Goal: Participate in discussion: Engage in conversation with other users on a specific topic

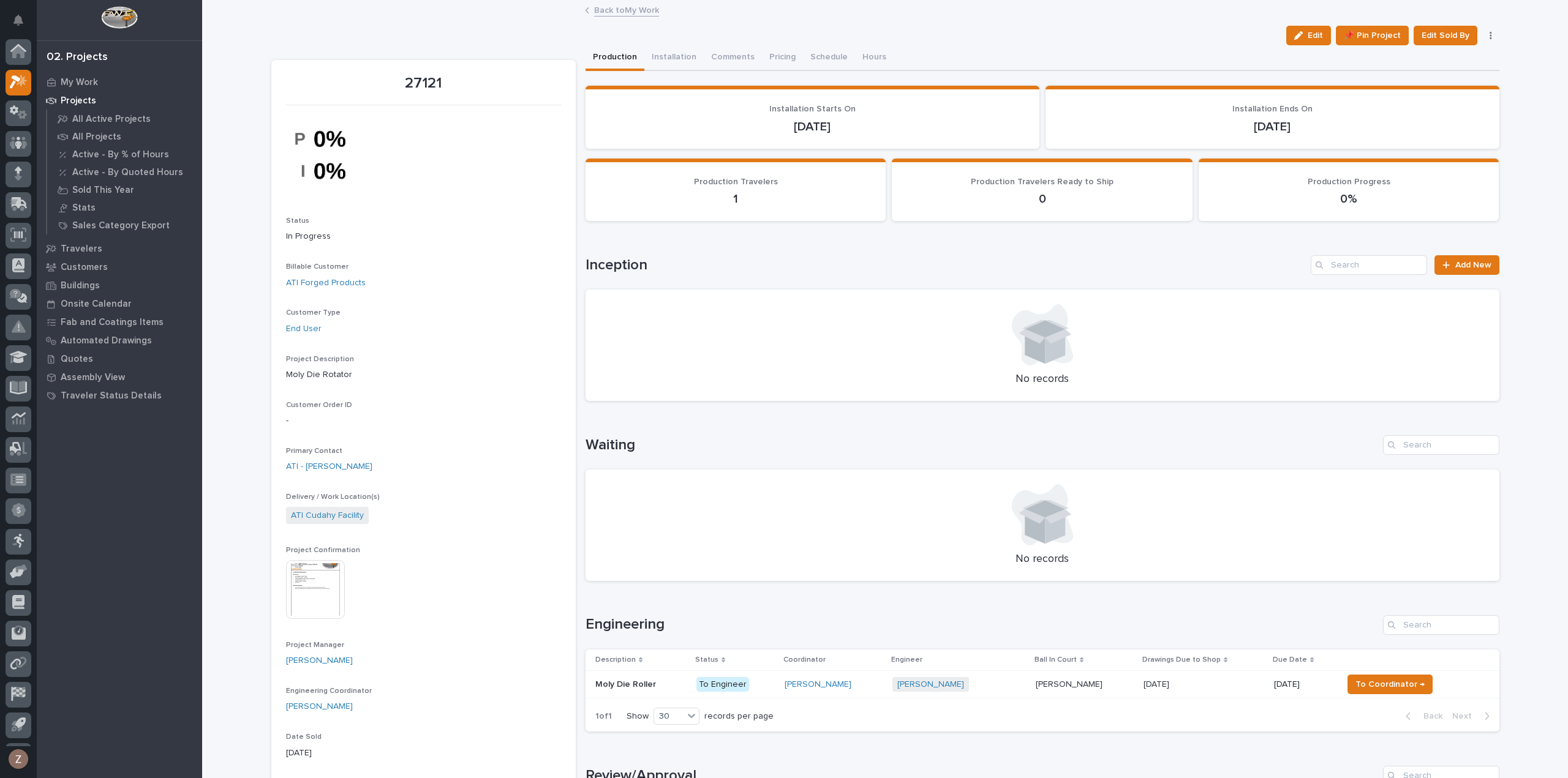
scroll to position [27, 0]
click at [20, 94] on div at bounding box center [18, 86] width 26 height 26
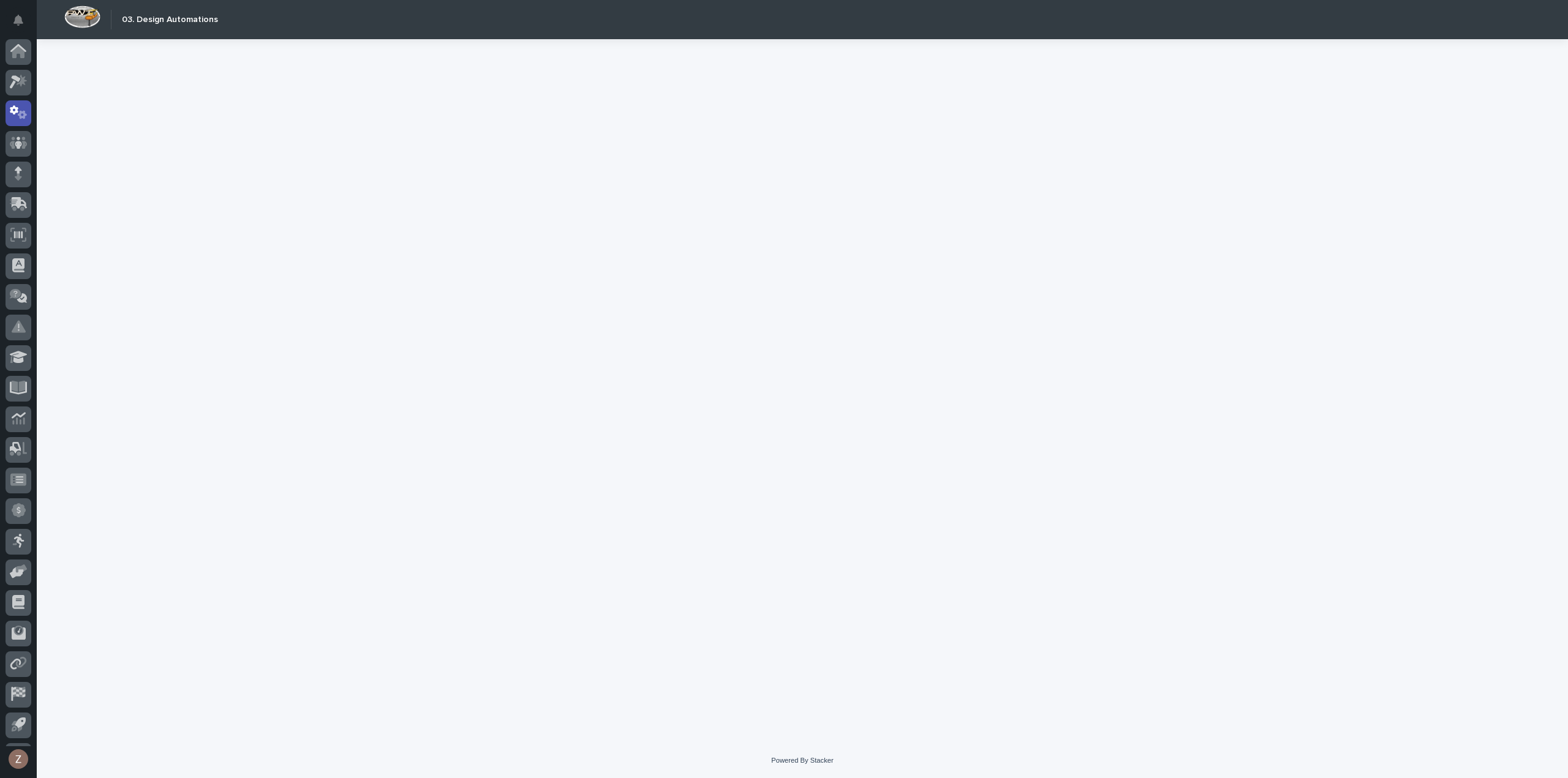
scroll to position [27, 0]
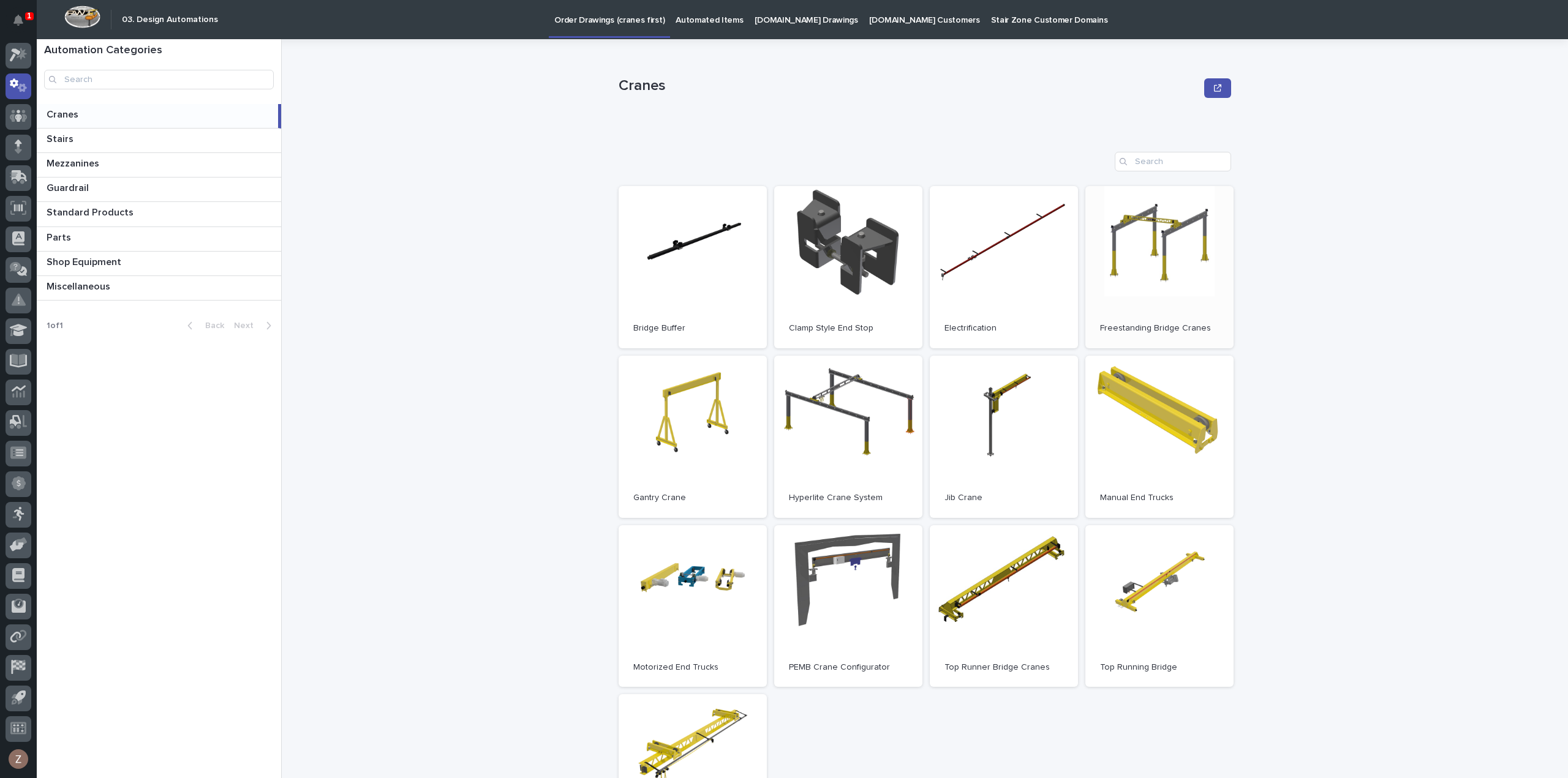
click at [1153, 283] on link "Open" at bounding box center [1160, 267] width 149 height 162
click at [14, 60] on icon at bounding box center [18, 55] width 17 height 14
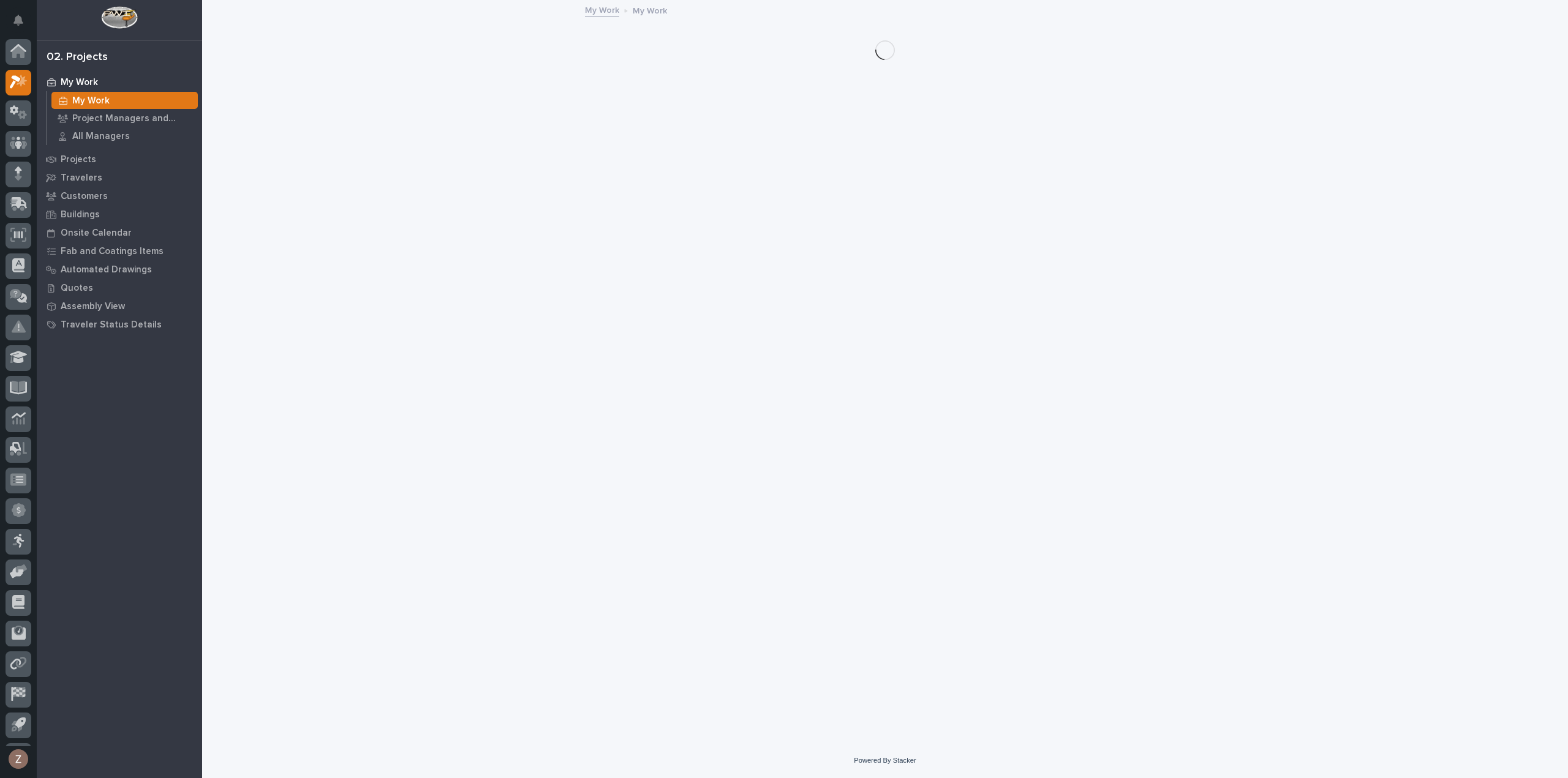
scroll to position [27, 0]
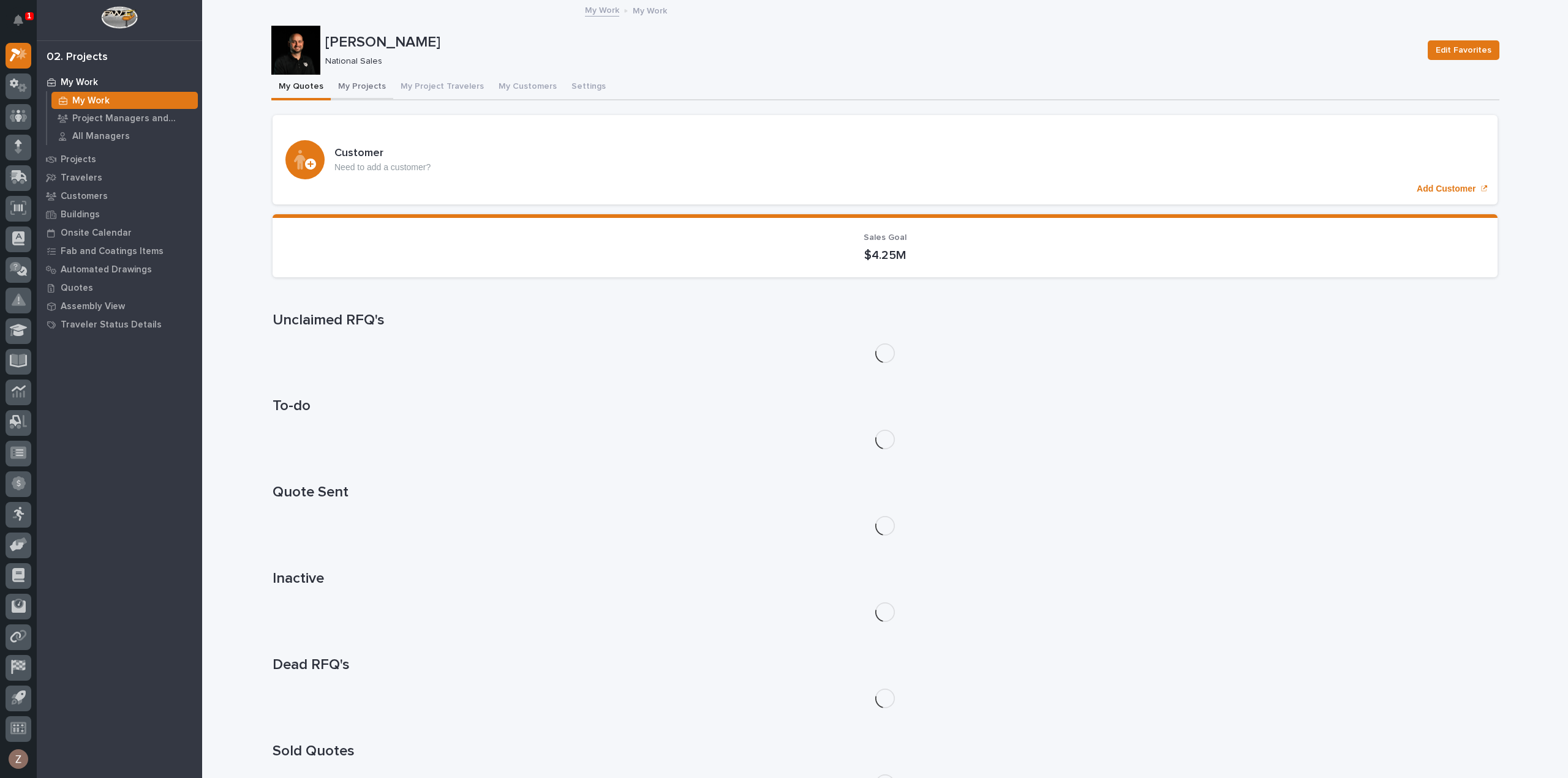
click at [370, 89] on button "My Projects" at bounding box center [362, 88] width 62 height 26
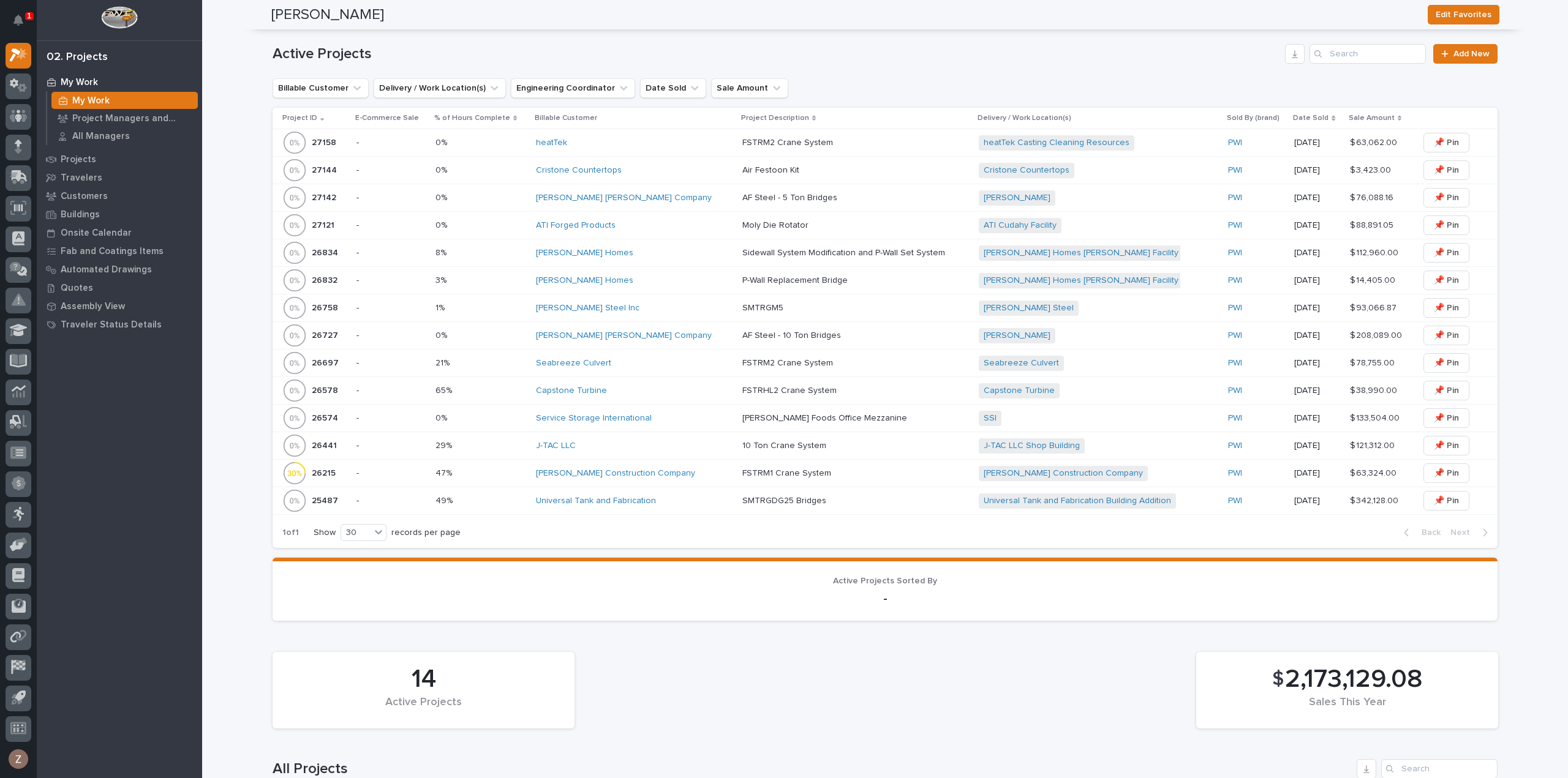
scroll to position [644, 0]
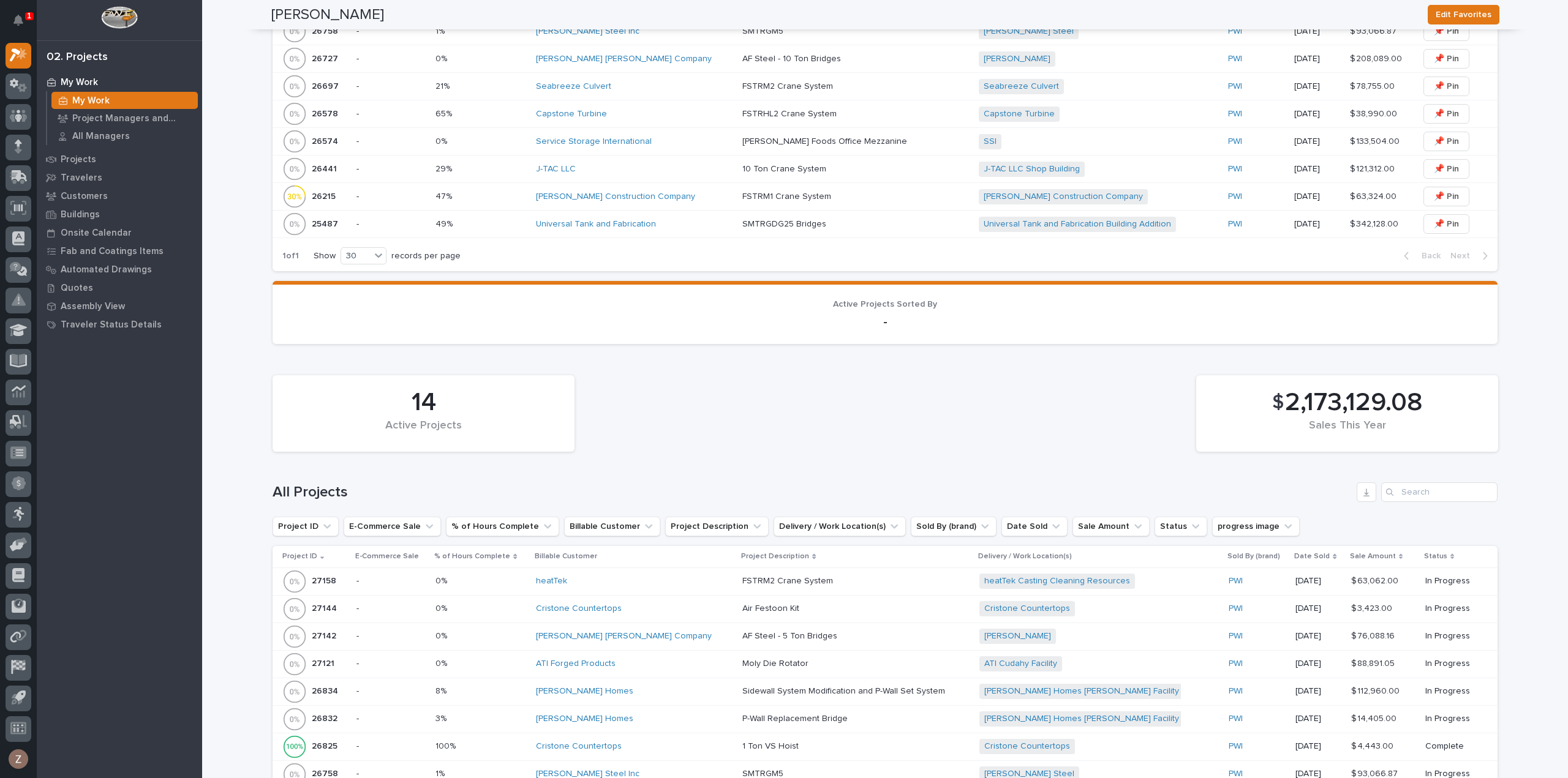
click at [795, 323] on p "-" at bounding box center [885, 322] width 1196 height 14
click at [815, 609] on p at bounding box center [850, 609] width 214 height 11
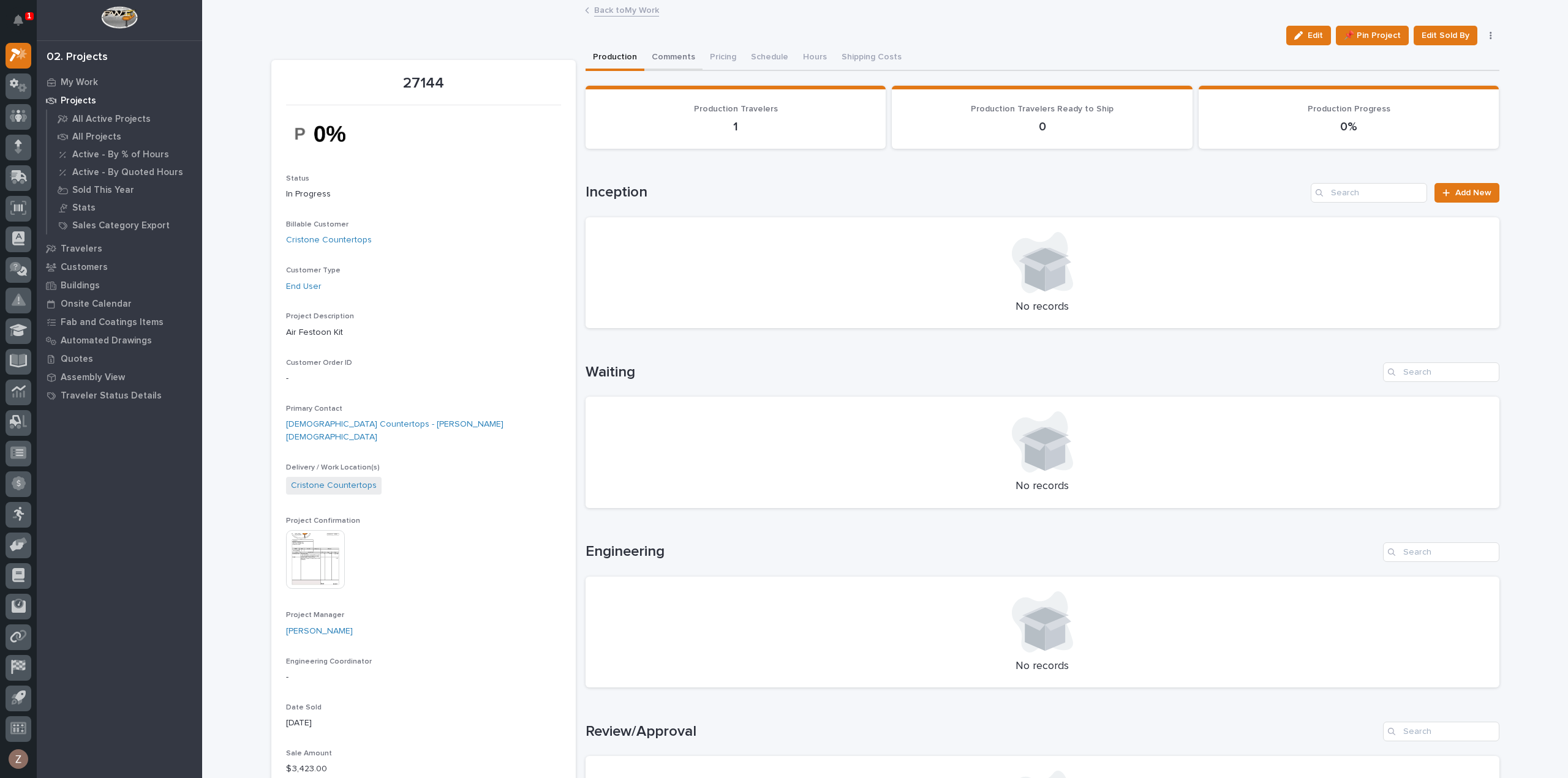
click at [671, 56] on button "Comments" at bounding box center [673, 58] width 58 height 26
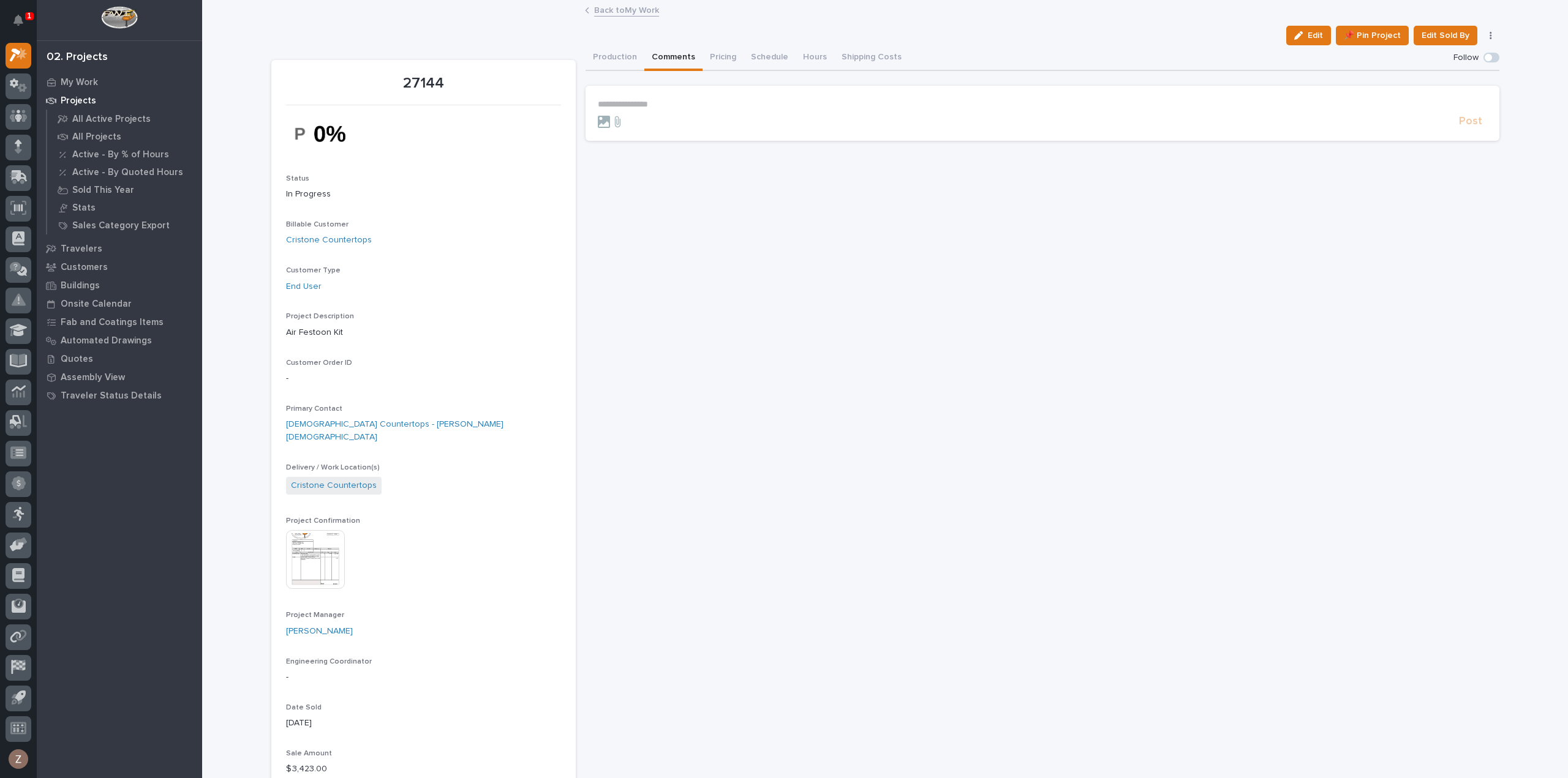
click at [670, 110] on form "**********" at bounding box center [1043, 114] width 890 height 30
click at [673, 107] on p "**********" at bounding box center [1043, 105] width 890 height 11
click at [1473, 124] on span "Post" at bounding box center [1471, 127] width 23 height 14
